Goal: Book appointment/travel/reservation

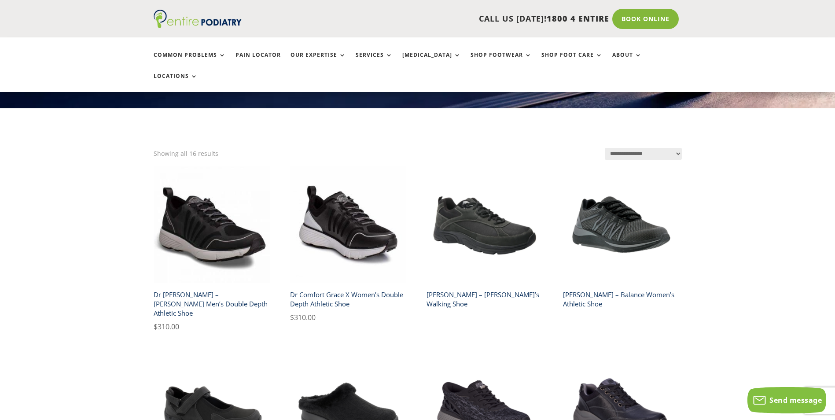
scroll to position [141, 0]
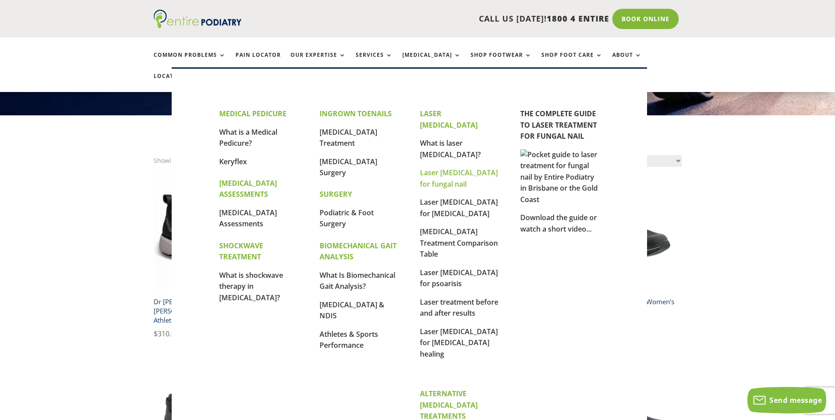
click at [447, 168] on link "Laser [MEDICAL_DATA] for fungal nail" at bounding box center [459, 178] width 78 height 21
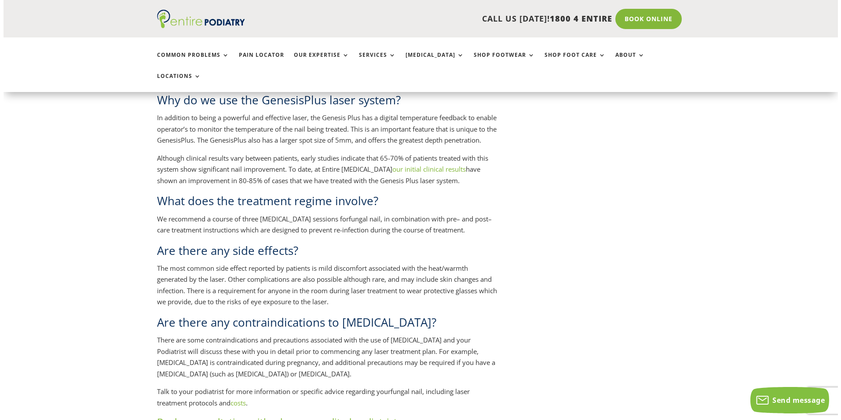
scroll to position [862, 0]
click at [645, 17] on link "Book Online" at bounding box center [645, 19] width 71 height 20
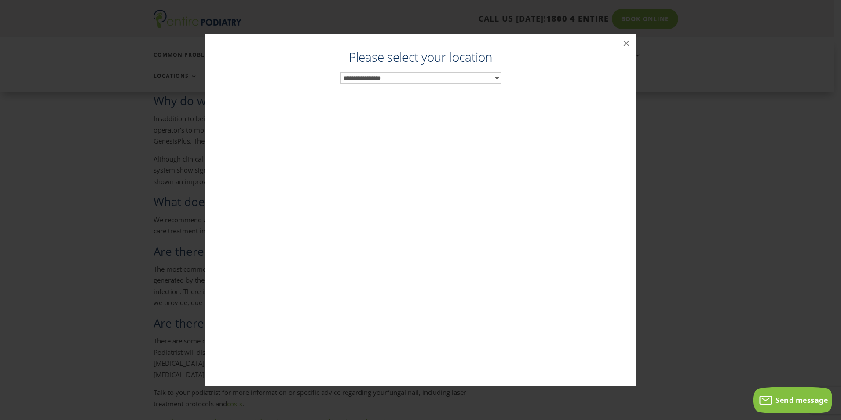
scroll to position [863, 0]
click at [374, 81] on select "**********" at bounding box center [421, 77] width 161 height 11
